Goal: Task Accomplishment & Management: Use online tool/utility

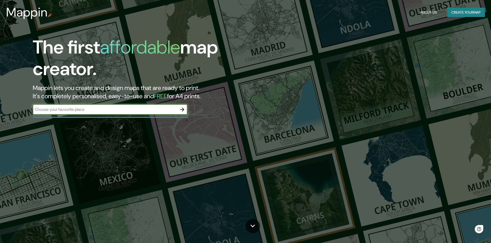
click at [121, 113] on input "text" at bounding box center [105, 110] width 144 height 6
click at [122, 111] on input "text" at bounding box center [105, 110] width 144 height 6
type input "c"
type input "bucaramanga"
click at [182, 109] on icon "button" at bounding box center [182, 110] width 6 height 6
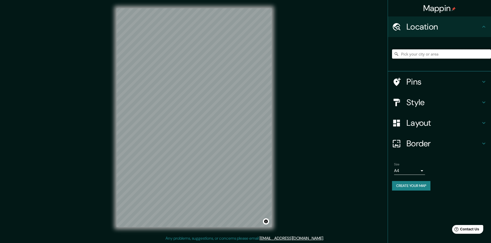
click at [421, 54] on input "Pick your city or area" at bounding box center [441, 53] width 99 height 9
click at [287, 121] on div "Mappin Location Pins Style Layout Border Choose a border. Hint : you can make l…" at bounding box center [245, 122] width 491 height 244
